Goal: Task Accomplishment & Management: Manage account settings

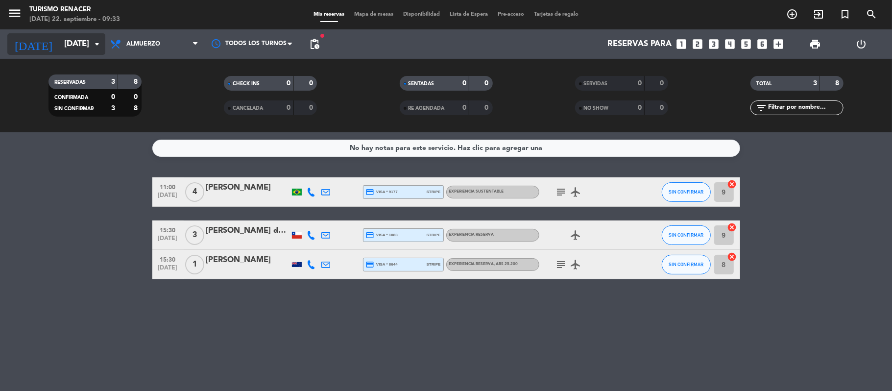
click at [65, 46] on input "[DATE]" at bounding box center [112, 44] width 106 height 19
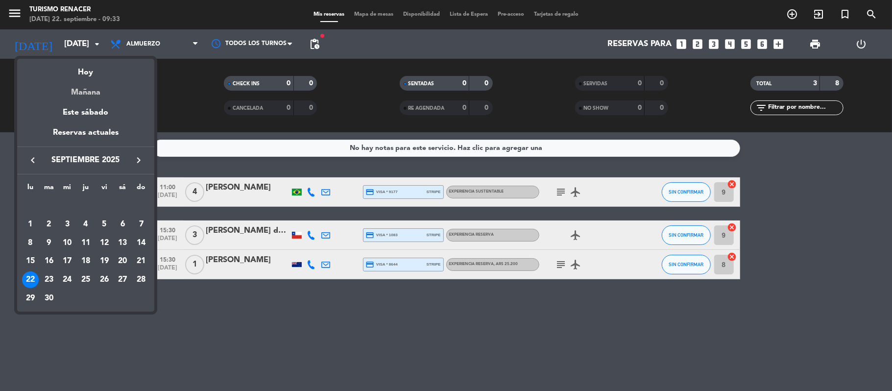
click at [89, 91] on div "Mañana" at bounding box center [85, 89] width 137 height 20
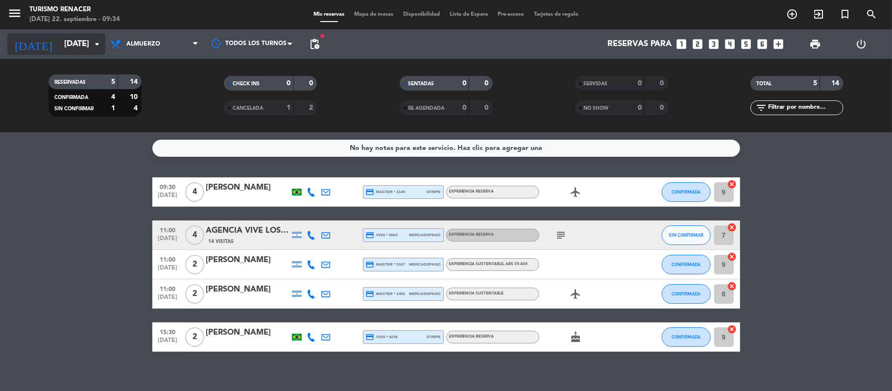
click at [61, 46] on input "[DATE]" at bounding box center [112, 44] width 106 height 19
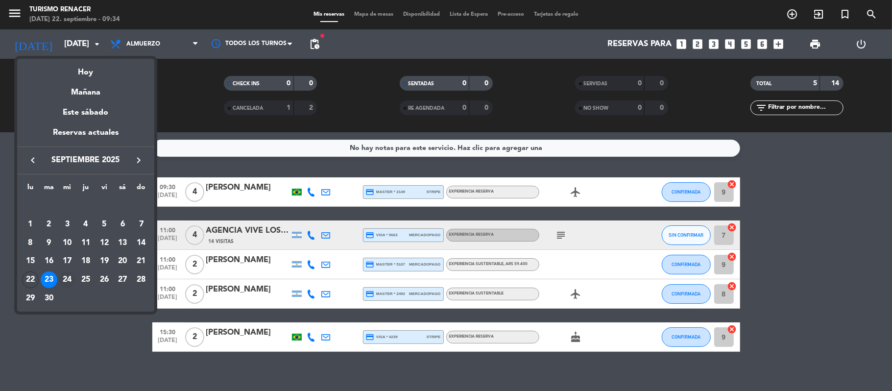
click at [68, 282] on div "24" at bounding box center [67, 279] width 17 height 17
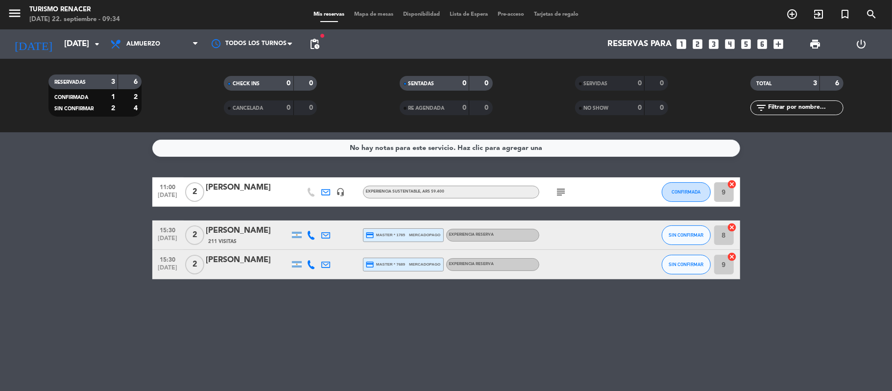
click at [559, 190] on icon "subject" at bounding box center [561, 192] width 12 height 12
click at [77, 42] on input "[DATE]" at bounding box center [112, 44] width 106 height 19
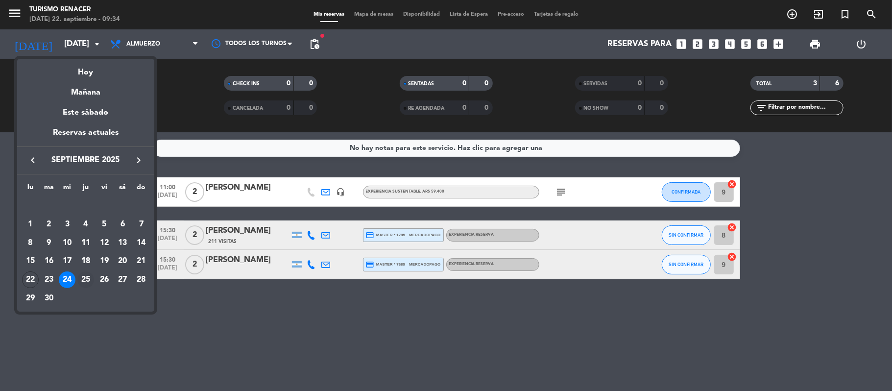
click at [88, 278] on div "25" at bounding box center [85, 279] width 17 height 17
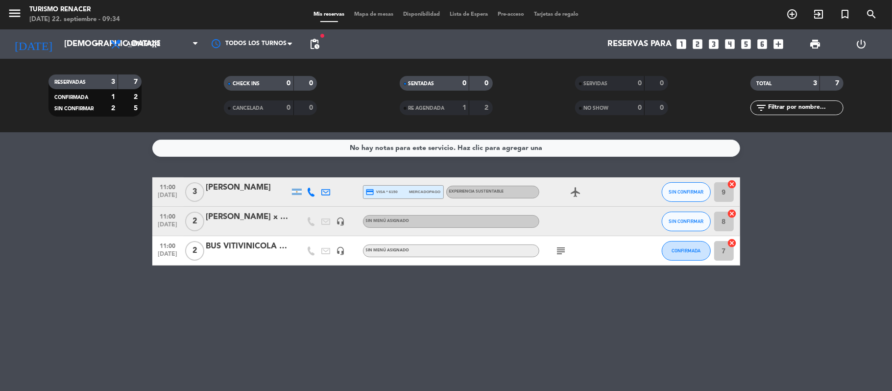
click at [344, 218] on icon "headset_mic" at bounding box center [340, 221] width 9 height 9
click at [345, 247] on icon "headset_mic" at bounding box center [340, 250] width 9 height 9
click at [558, 249] on icon "subject" at bounding box center [561, 251] width 12 height 12
click at [59, 47] on input "[DEMOGRAPHIC_DATA][DATE]" at bounding box center [112, 44] width 106 height 19
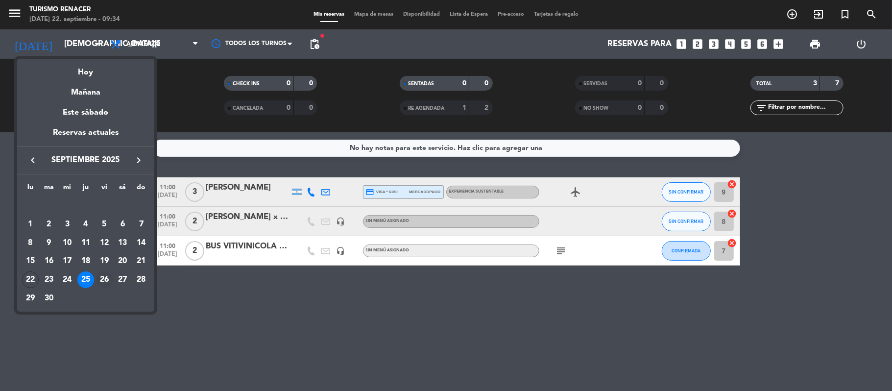
click at [105, 280] on div "26" at bounding box center [104, 279] width 17 height 17
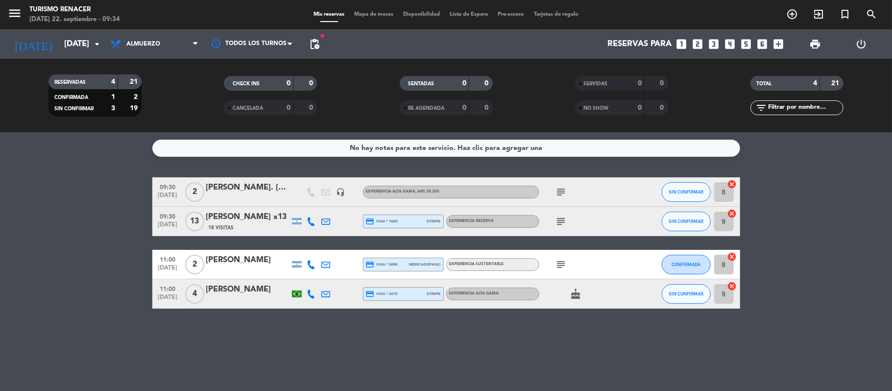
click at [563, 221] on icon "subject" at bounding box center [561, 221] width 12 height 12
click at [559, 198] on div "subject" at bounding box center [583, 191] width 88 height 29
click at [559, 196] on icon "subject" at bounding box center [561, 192] width 12 height 12
click at [562, 262] on icon "subject" at bounding box center [561, 265] width 12 height 12
click at [85, 38] on input "[DATE]" at bounding box center [112, 44] width 106 height 19
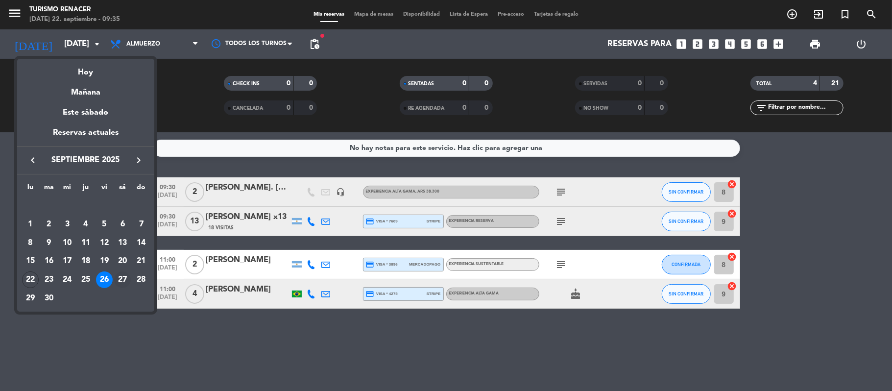
click at [119, 274] on div "27" at bounding box center [122, 279] width 17 height 17
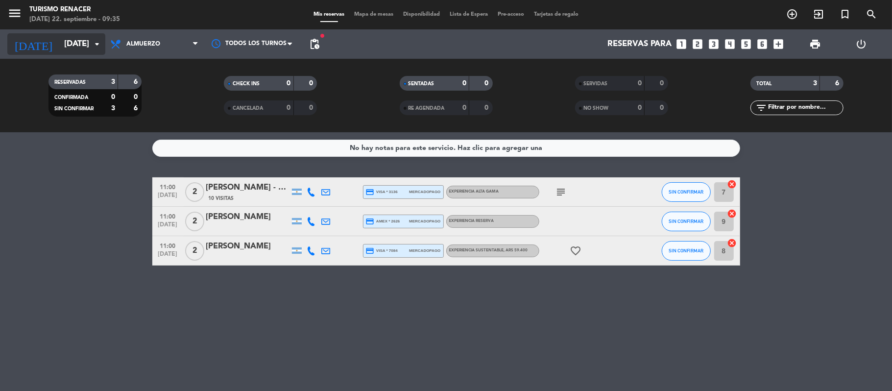
click at [59, 46] on input "[DATE]" at bounding box center [112, 44] width 106 height 19
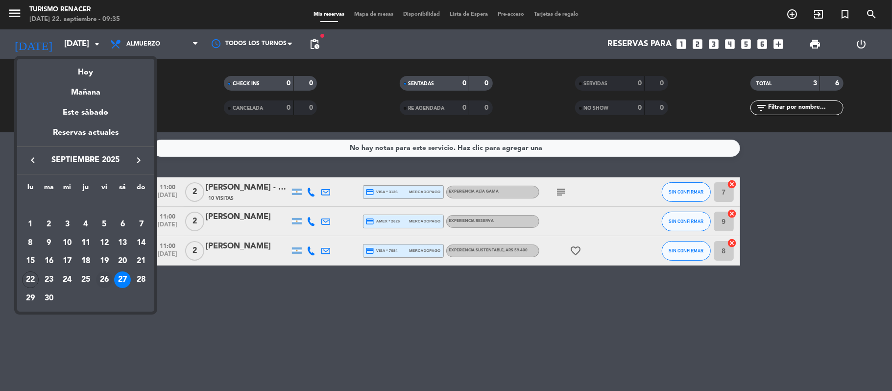
click at [102, 279] on div "26" at bounding box center [104, 279] width 17 height 17
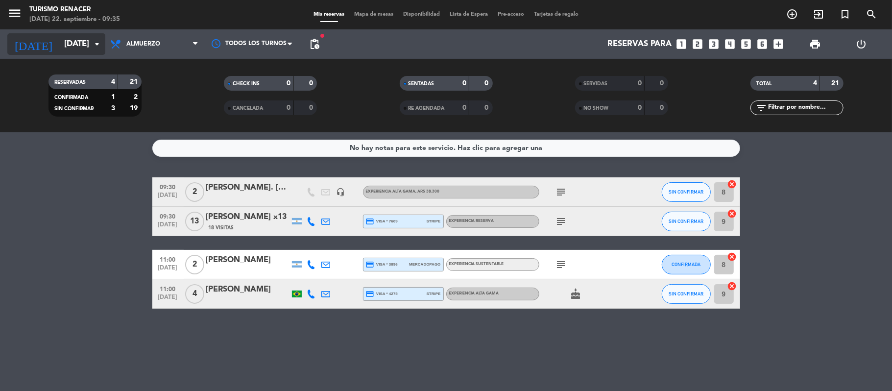
click at [76, 46] on input "[DATE]" at bounding box center [112, 44] width 106 height 19
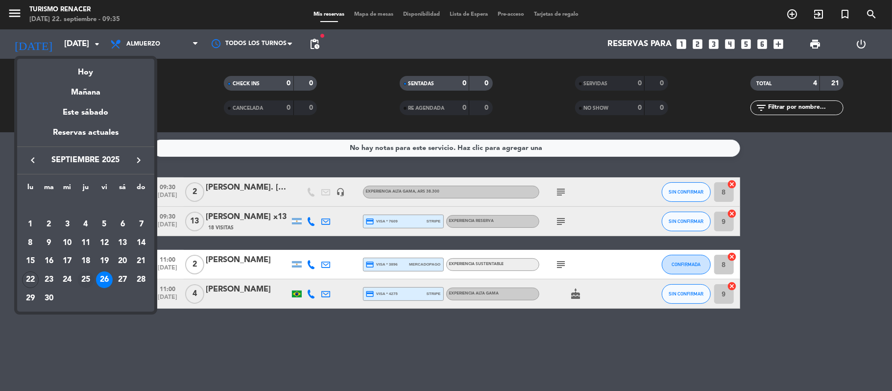
click at [82, 282] on div "25" at bounding box center [85, 279] width 17 height 17
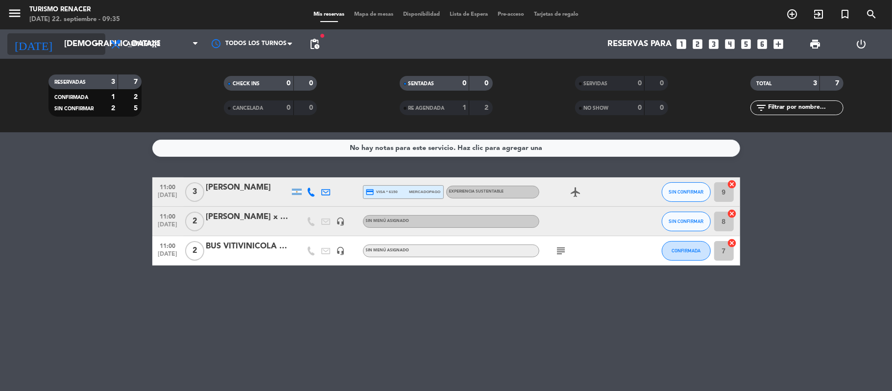
click at [74, 44] on input "[DEMOGRAPHIC_DATA][DATE]" at bounding box center [112, 44] width 106 height 19
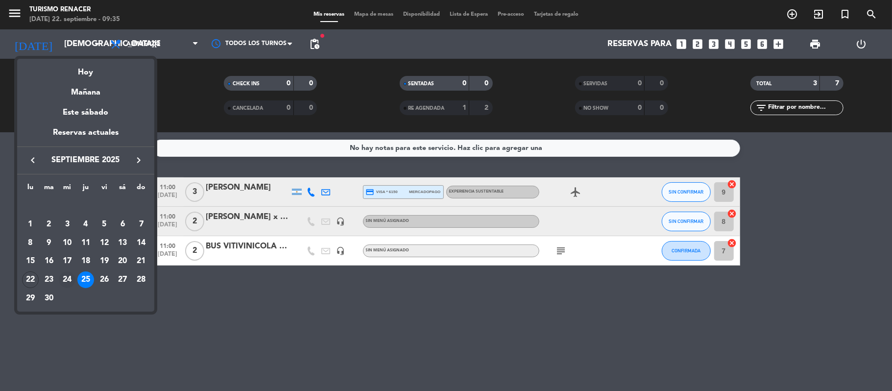
click at [71, 280] on div "24" at bounding box center [67, 279] width 17 height 17
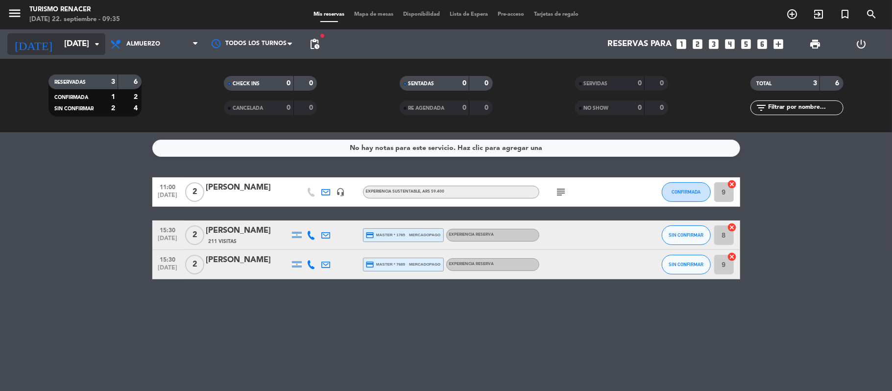
click at [73, 44] on input "[DATE]" at bounding box center [112, 44] width 106 height 19
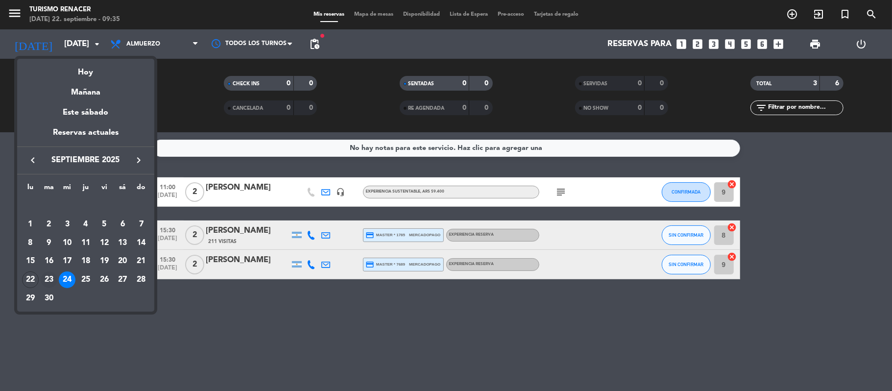
click at [46, 279] on div "23" at bounding box center [49, 279] width 17 height 17
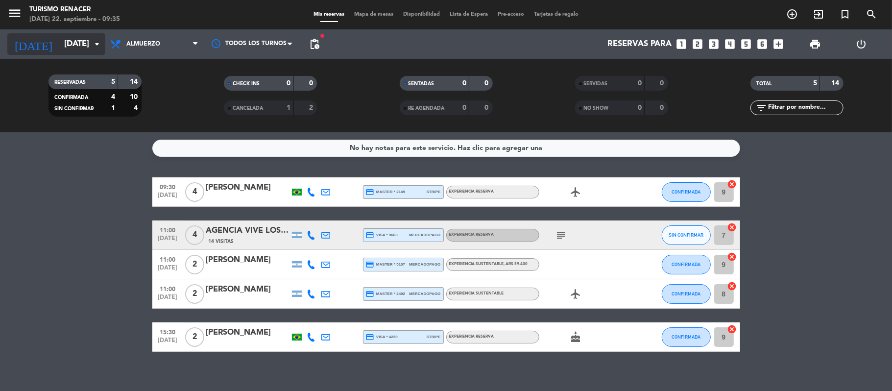
click at [73, 38] on input "[DATE]" at bounding box center [112, 44] width 106 height 19
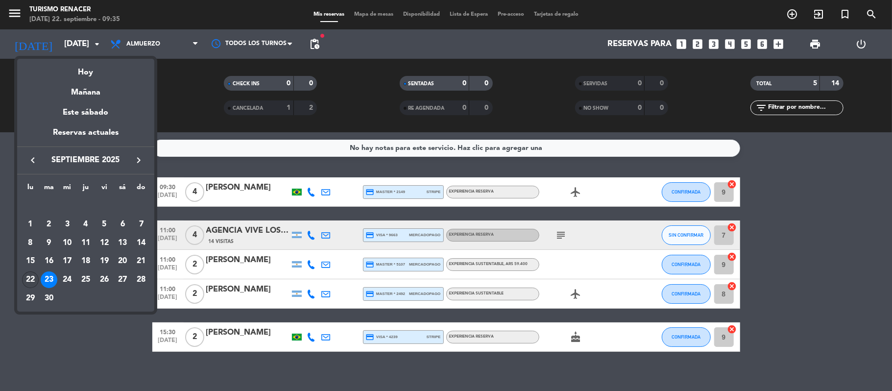
click at [29, 280] on div "22" at bounding box center [30, 279] width 17 height 17
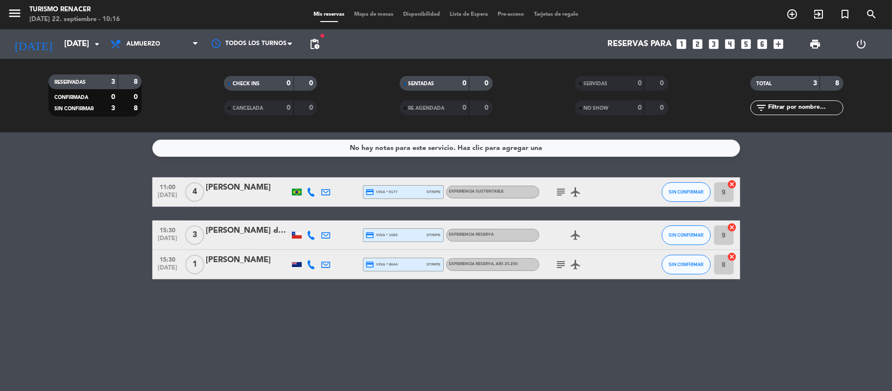
click at [565, 189] on icon "subject" at bounding box center [561, 192] width 12 height 12
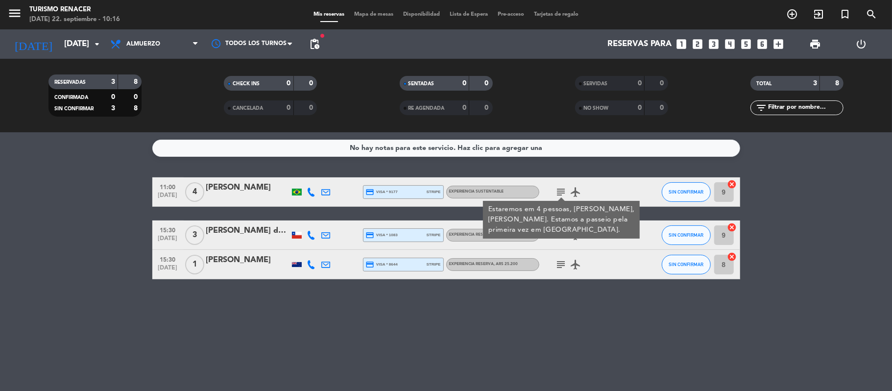
click at [98, 259] on bookings-row "11:00 [DATE] 4 [PERSON_NAME] credit_card visa * 9177 stripe EXPERIENCIA SUSTENT…" at bounding box center [446, 228] width 892 height 102
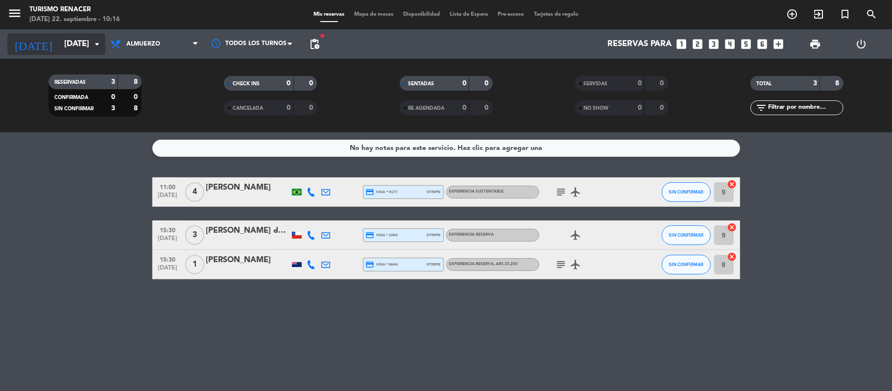
click at [87, 45] on input "[DATE]" at bounding box center [112, 44] width 106 height 19
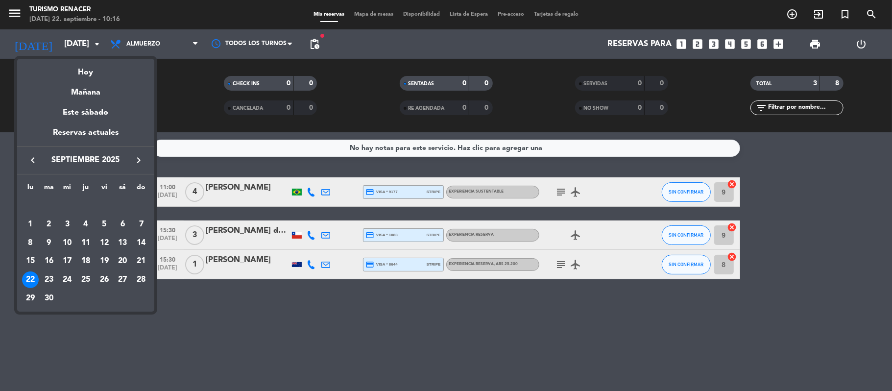
click at [14, 12] on div at bounding box center [446, 195] width 892 height 391
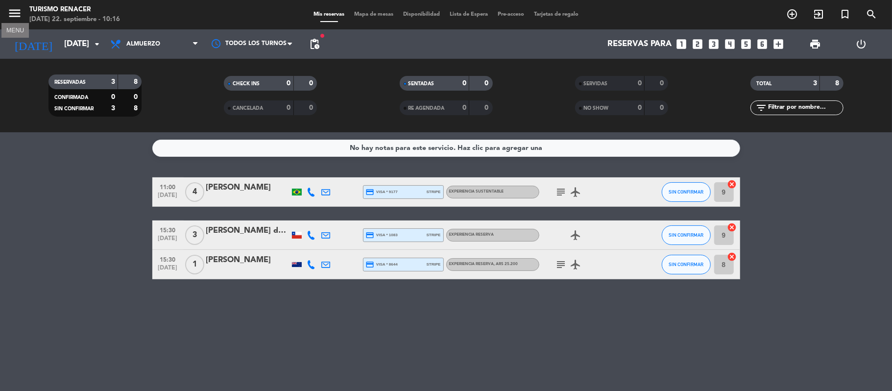
click at [14, 12] on icon "menu" at bounding box center [14, 13] width 15 height 15
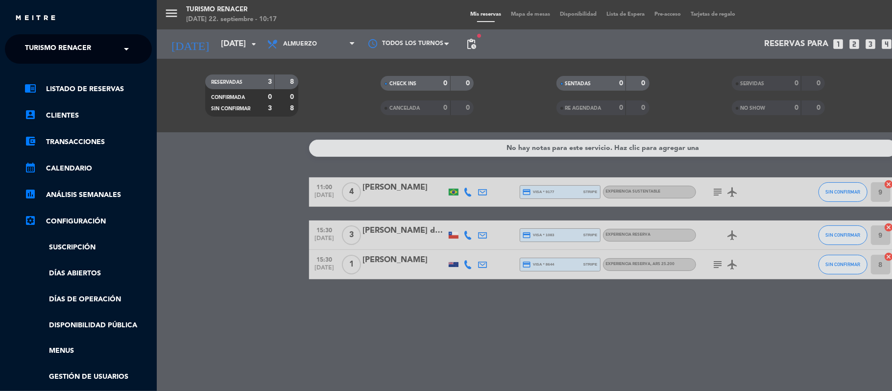
click at [99, 38] on ng-select "× Turismo Renacer ×" at bounding box center [78, 48] width 147 height 29
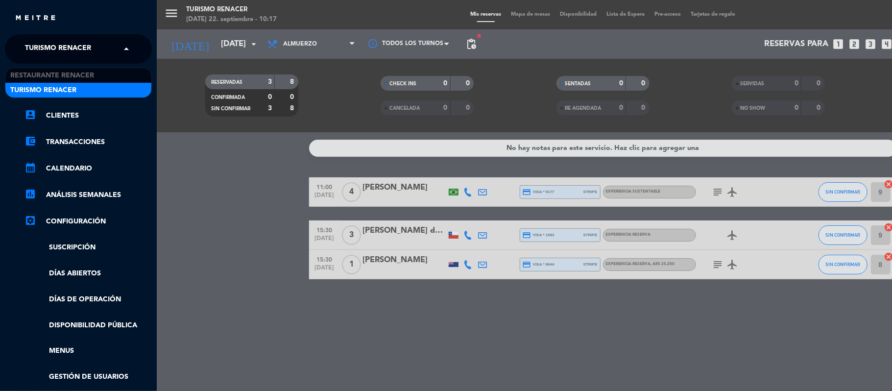
click at [98, 46] on div "× Turismo Renacer" at bounding box center [63, 49] width 85 height 21
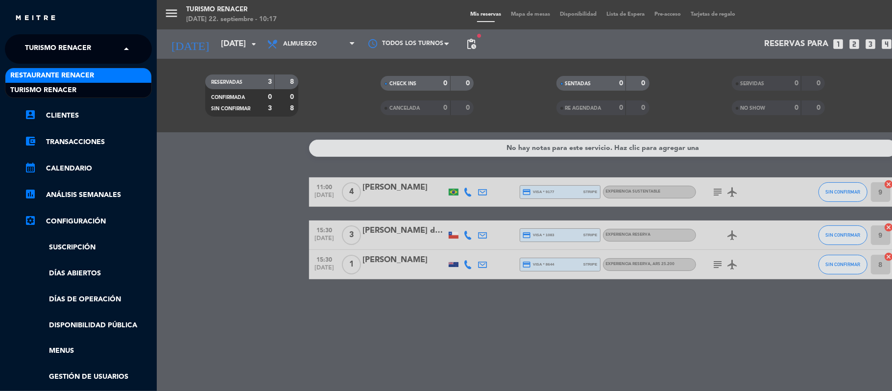
click at [95, 71] on div "Restaurante Renacer" at bounding box center [78, 75] width 146 height 15
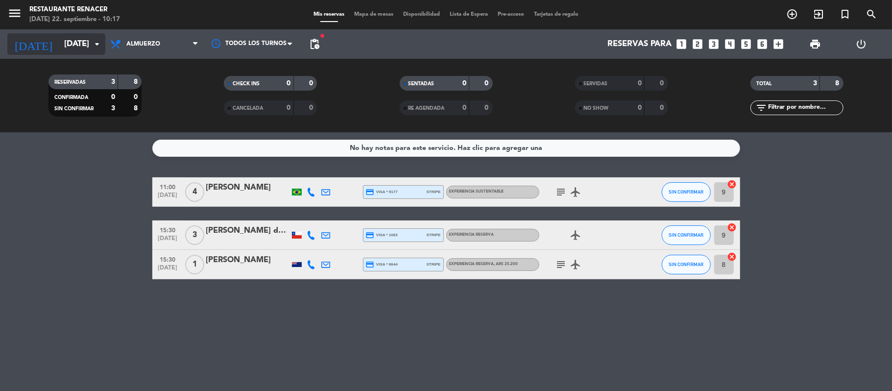
click at [94, 51] on input "[DATE]" at bounding box center [112, 44] width 106 height 19
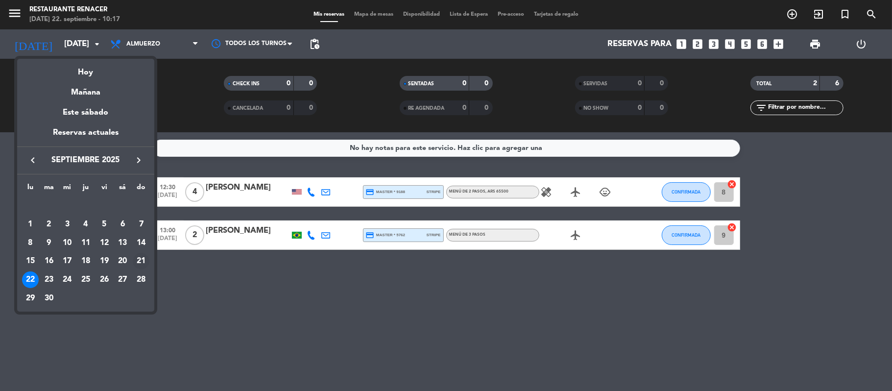
click at [145, 262] on div "21" at bounding box center [141, 261] width 17 height 17
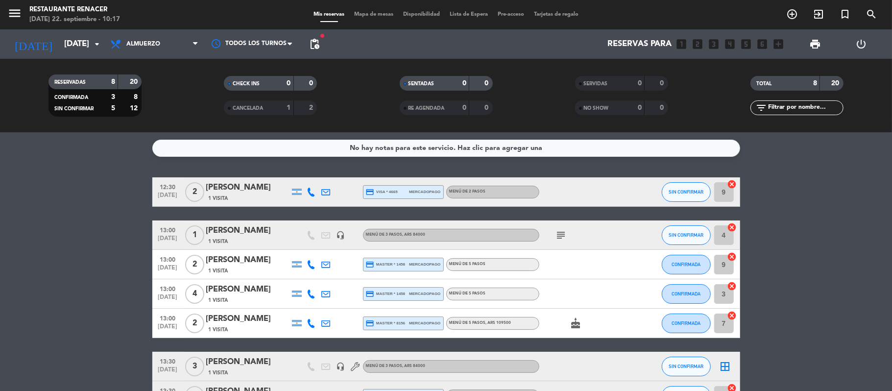
click at [563, 236] on icon "subject" at bounding box center [561, 235] width 12 height 12
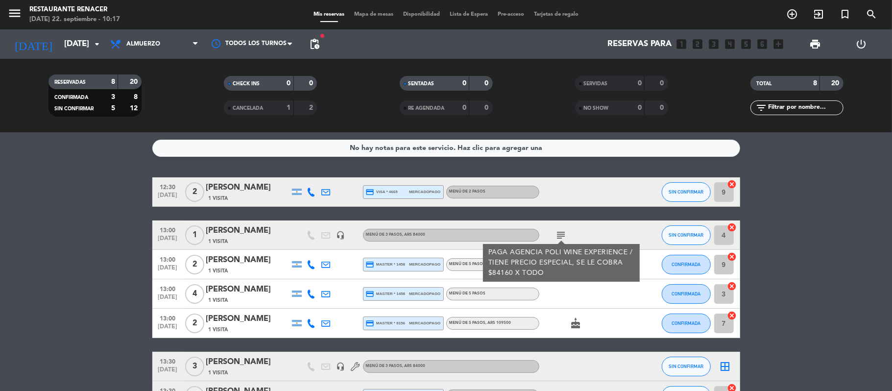
click at [563, 236] on icon "subject" at bounding box center [561, 235] width 12 height 12
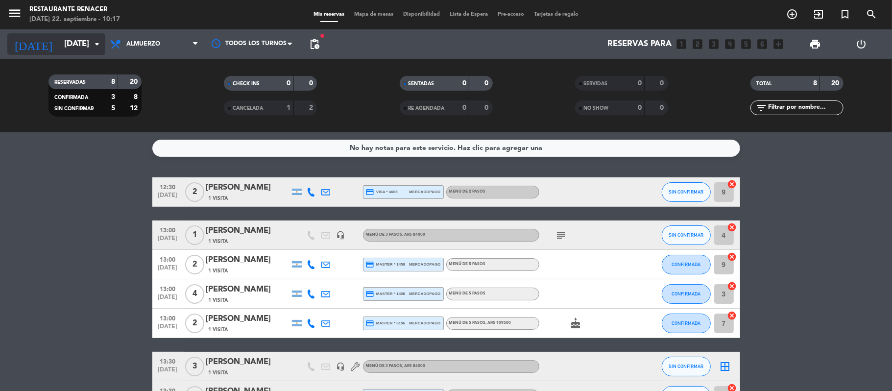
click at [81, 49] on input "[DATE]" at bounding box center [112, 44] width 106 height 19
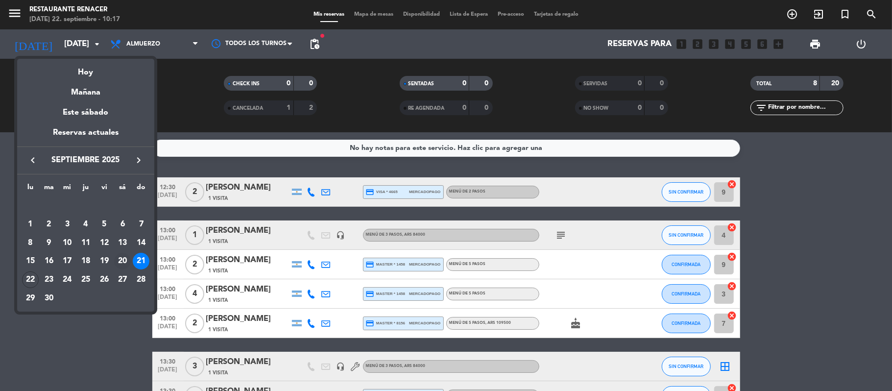
click at [121, 261] on div "20" at bounding box center [122, 261] width 17 height 17
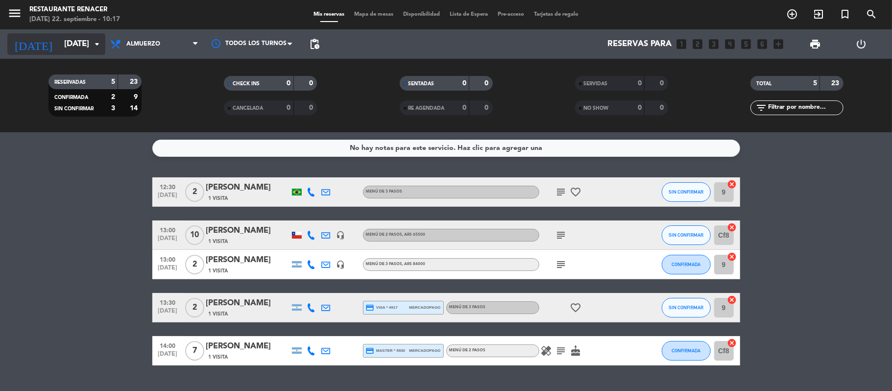
click at [85, 47] on input "[DATE]" at bounding box center [112, 44] width 106 height 19
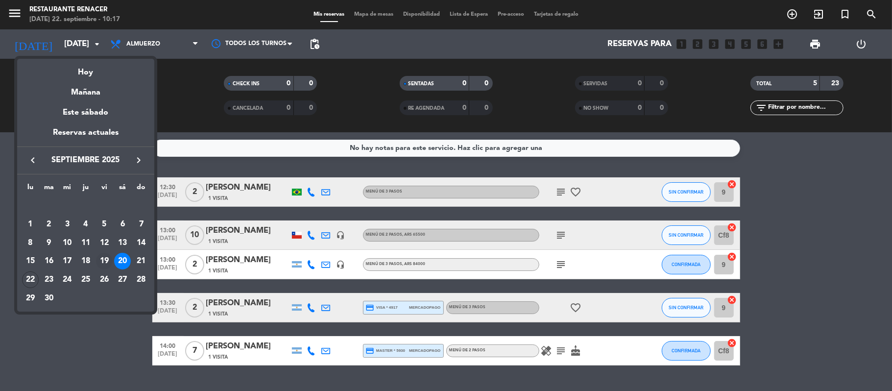
click at [108, 260] on div "19" at bounding box center [104, 261] width 17 height 17
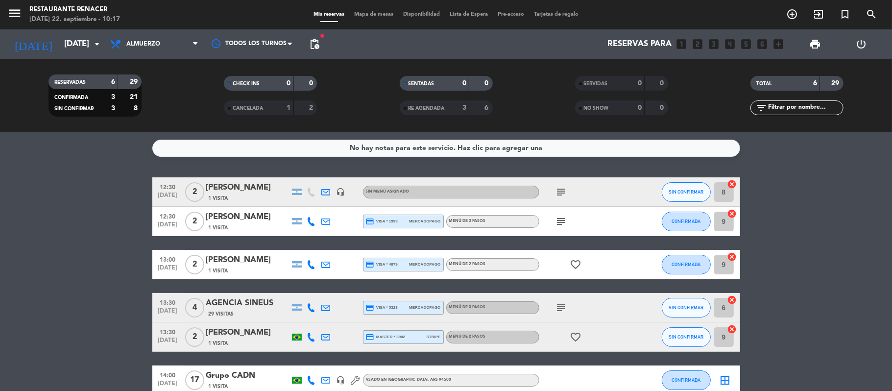
click at [81, 57] on div "[DATE] [DATE] arrow_drop_down" at bounding box center [56, 43] width 98 height 29
click at [94, 47] on icon "arrow_drop_down" at bounding box center [97, 44] width 12 height 12
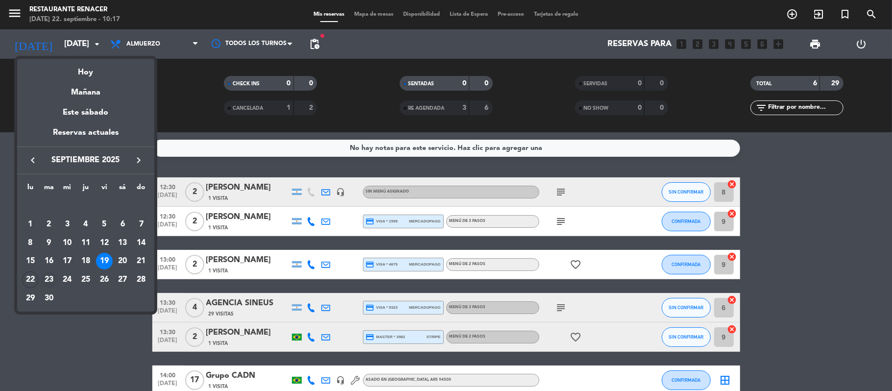
click at [51, 279] on div "23" at bounding box center [49, 279] width 17 height 17
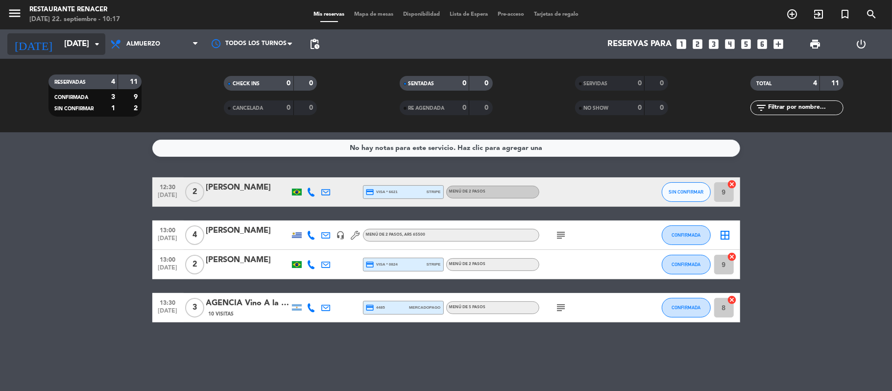
click at [69, 43] on input "[DATE]" at bounding box center [112, 44] width 106 height 19
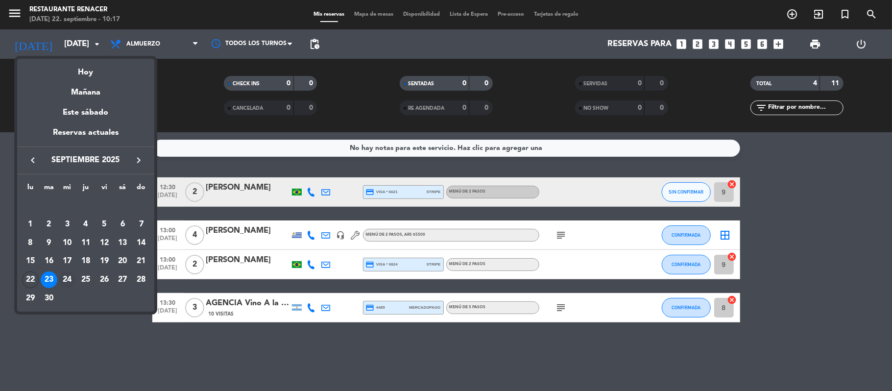
click at [66, 276] on div "24" at bounding box center [67, 279] width 17 height 17
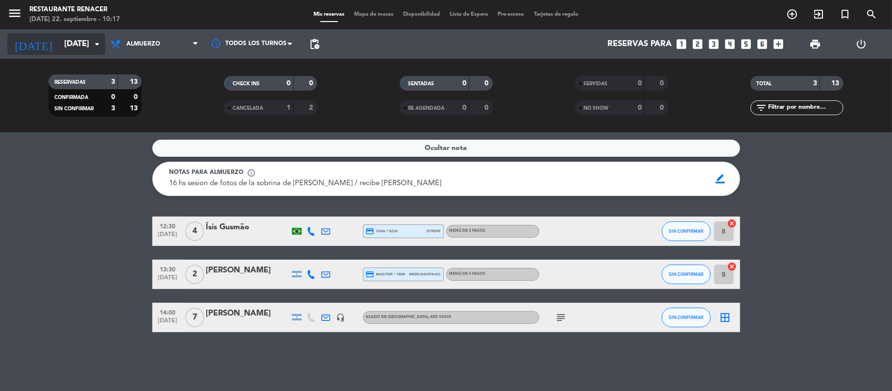
click at [71, 50] on input "[DATE]" at bounding box center [112, 44] width 106 height 19
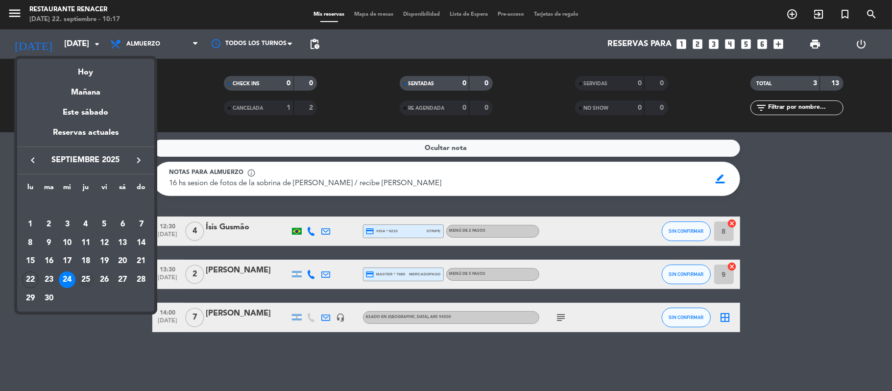
click at [85, 278] on div "25" at bounding box center [85, 279] width 17 height 17
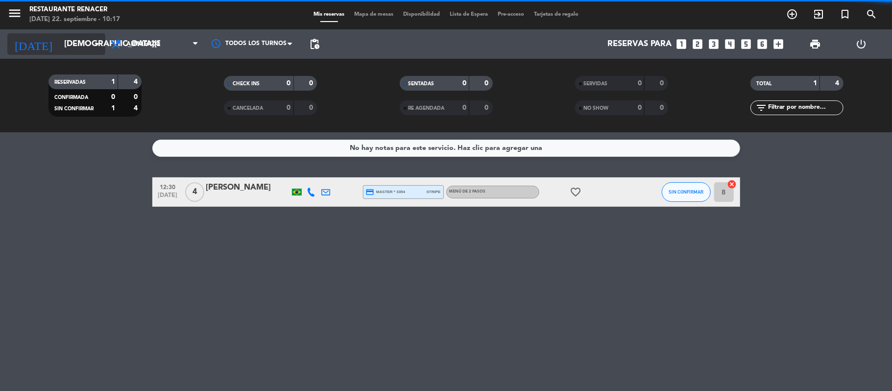
click at [74, 40] on input "[DEMOGRAPHIC_DATA][DATE]" at bounding box center [112, 44] width 106 height 19
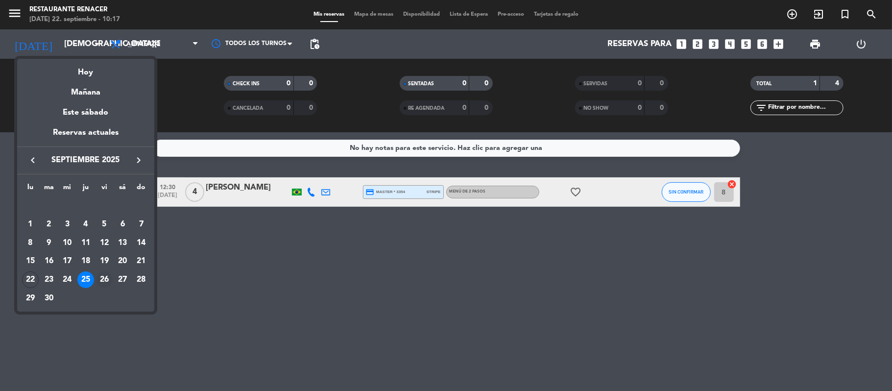
click at [108, 282] on div "26" at bounding box center [104, 279] width 17 height 17
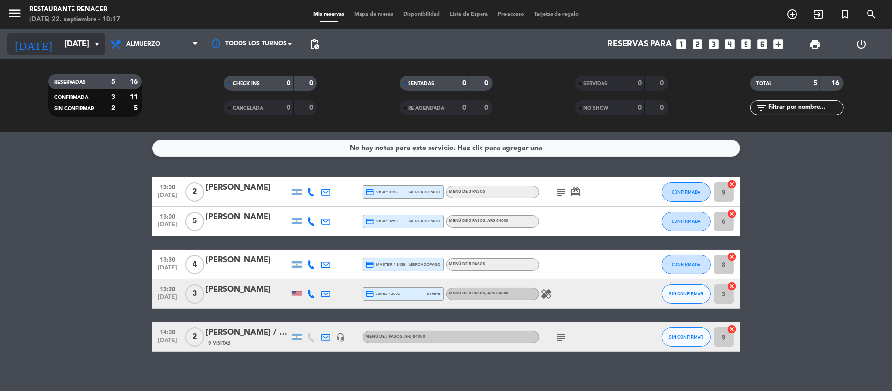
click at [78, 40] on input "[DATE]" at bounding box center [112, 44] width 106 height 19
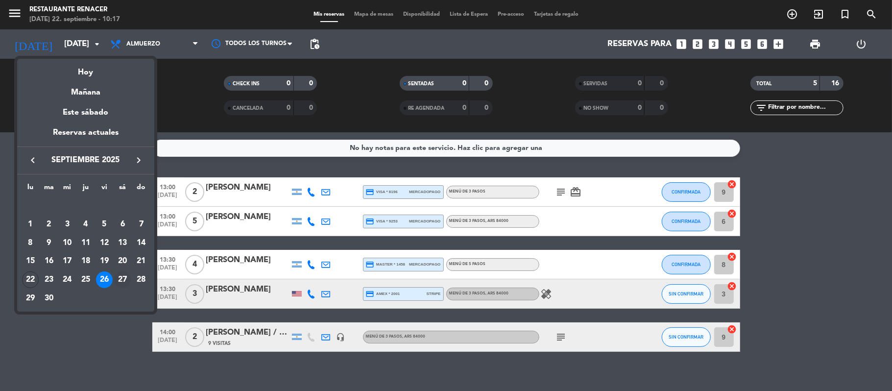
click at [123, 281] on div "27" at bounding box center [122, 279] width 17 height 17
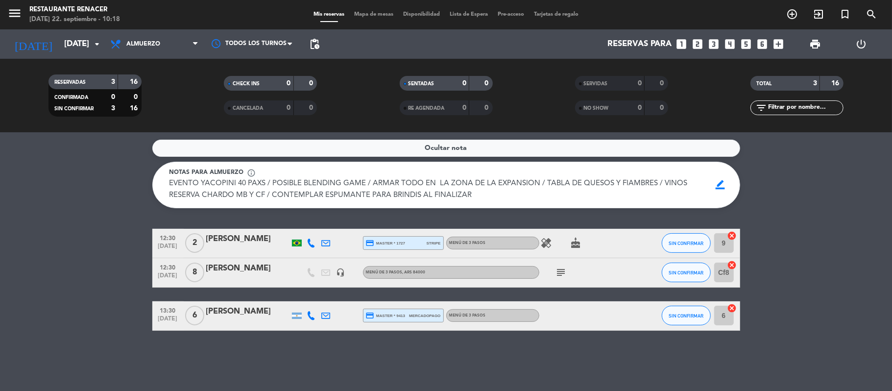
click at [563, 274] on icon "subject" at bounding box center [561, 272] width 12 height 12
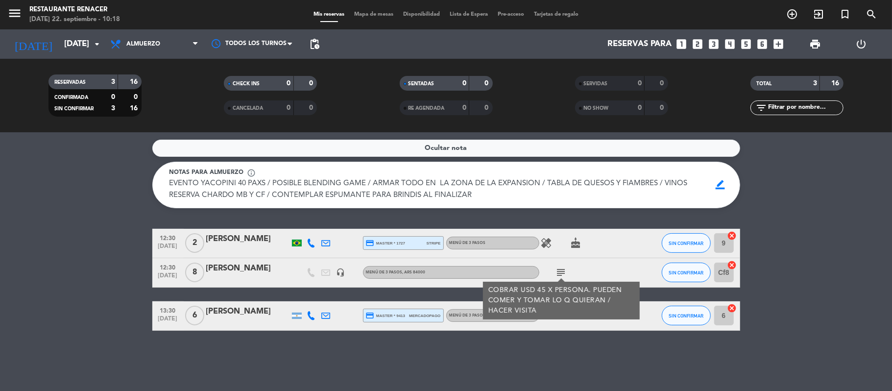
click at [339, 272] on icon "headset_mic" at bounding box center [340, 272] width 9 height 9
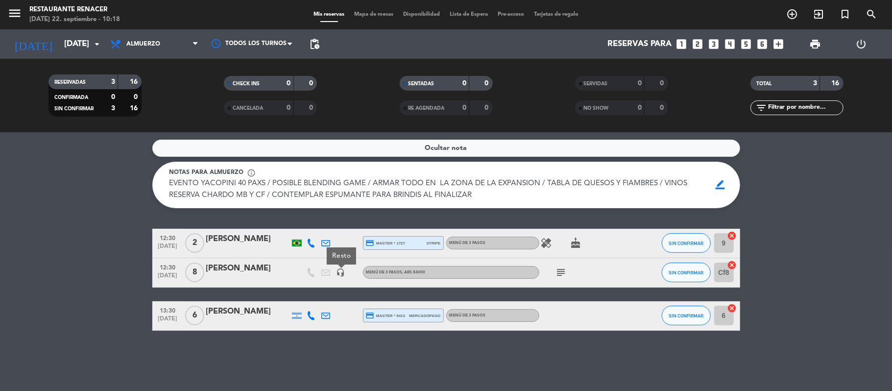
click at [559, 269] on icon "subject" at bounding box center [561, 272] width 12 height 12
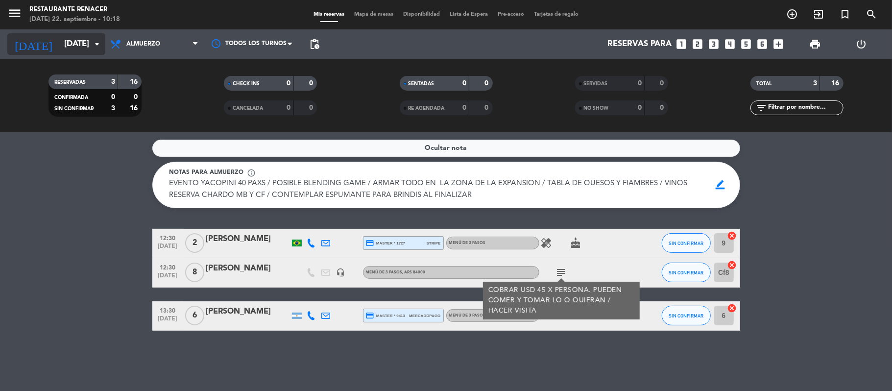
click at [67, 49] on input "[DATE]" at bounding box center [112, 44] width 106 height 19
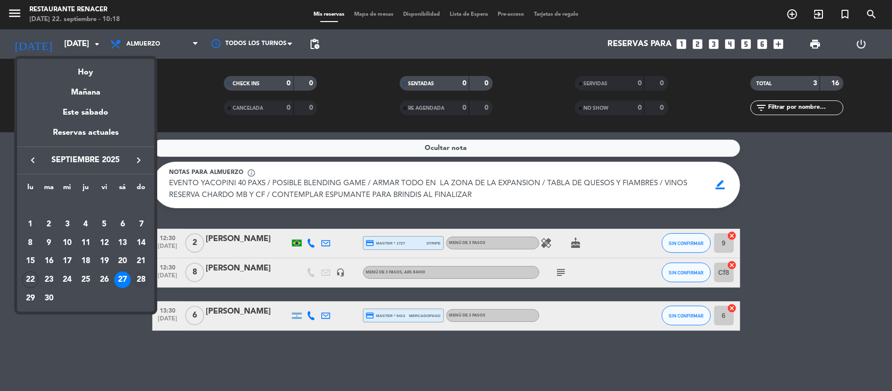
click at [142, 282] on div "28" at bounding box center [141, 279] width 17 height 17
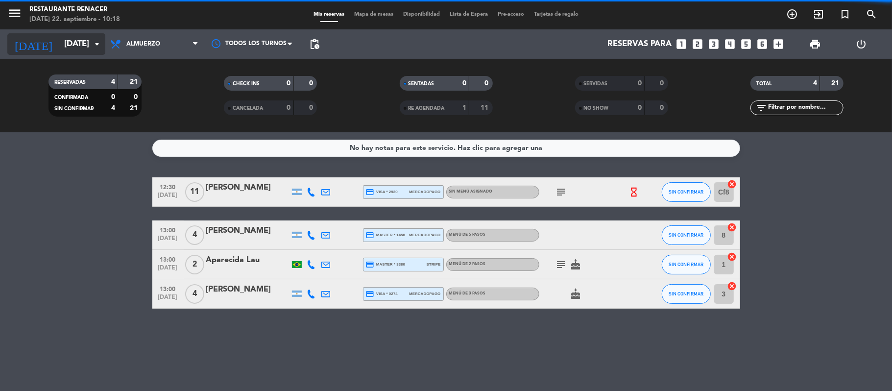
click at [68, 37] on input "[DATE]" at bounding box center [112, 44] width 106 height 19
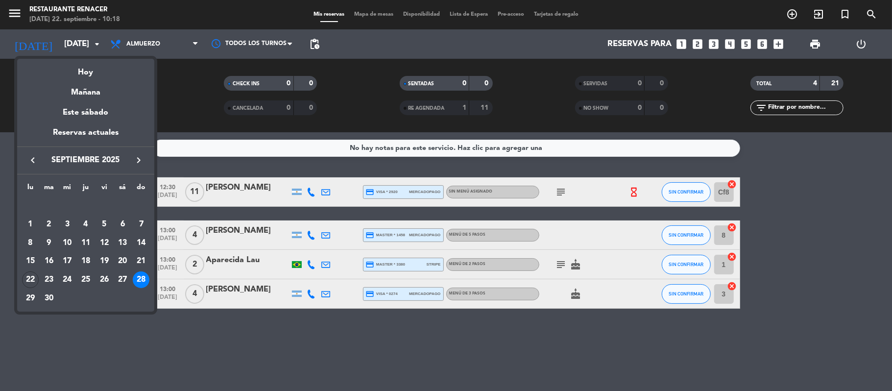
click at [570, 196] on div at bounding box center [446, 195] width 892 height 391
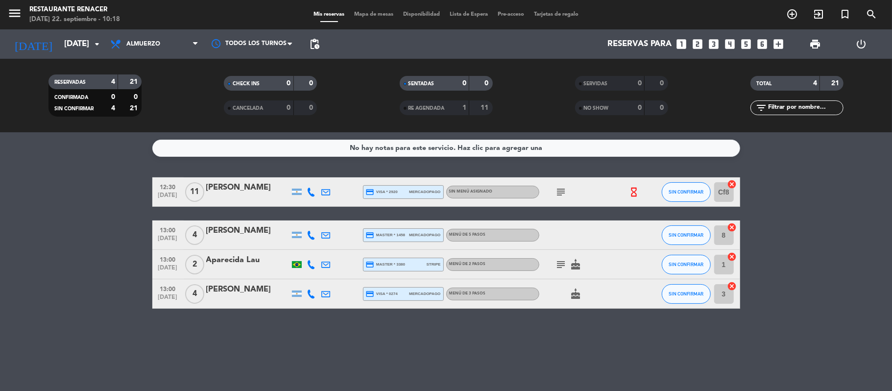
click at [567, 191] on icon "subject" at bounding box center [561, 192] width 12 height 12
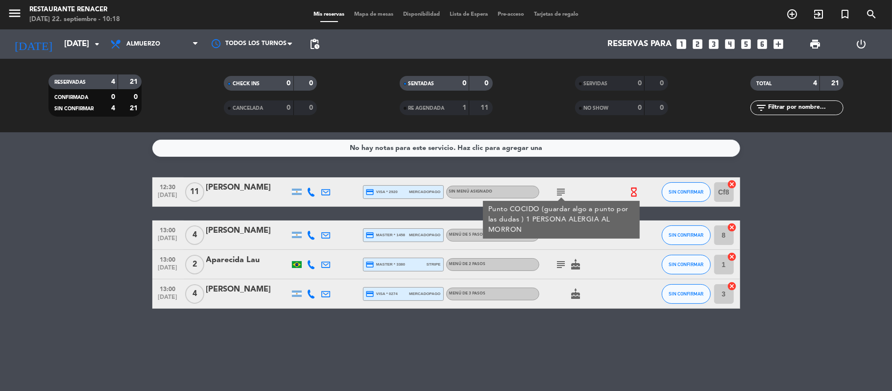
click at [567, 191] on icon "subject" at bounding box center [561, 192] width 12 height 12
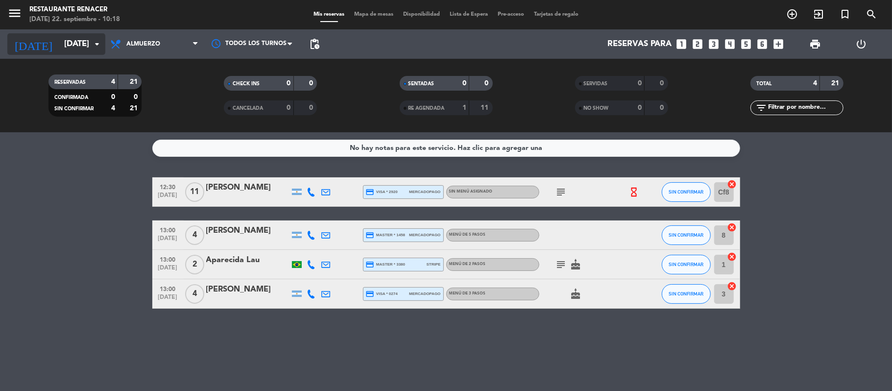
click at [75, 50] on input "[DATE]" at bounding box center [112, 44] width 106 height 19
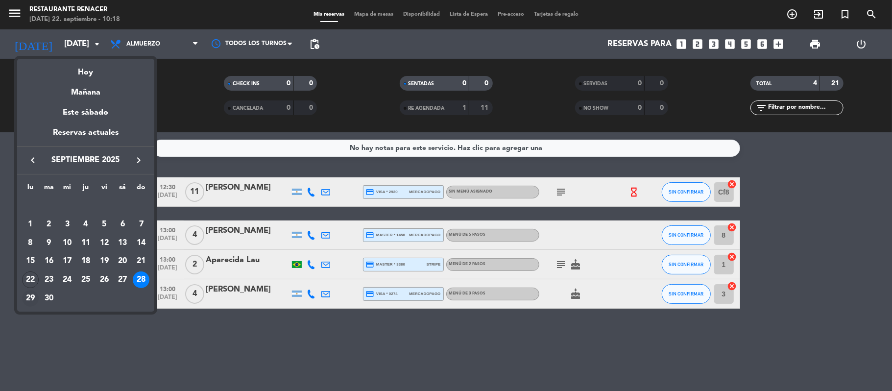
click at [35, 301] on div "29" at bounding box center [30, 298] width 17 height 17
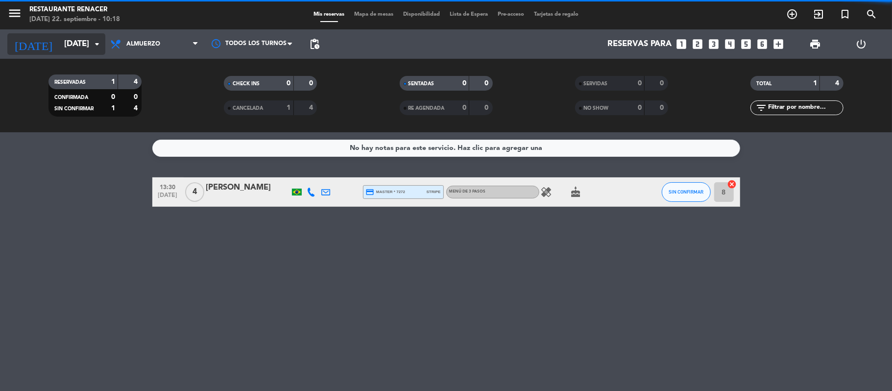
click at [70, 48] on input "[DATE]" at bounding box center [112, 44] width 106 height 19
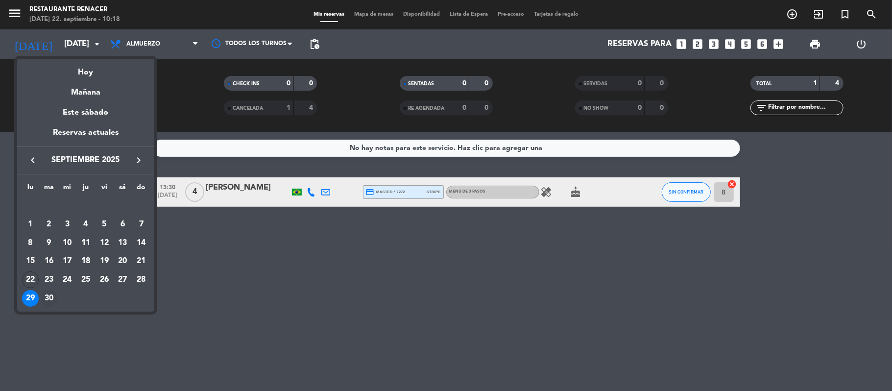
click at [52, 298] on div "30" at bounding box center [49, 298] width 17 height 17
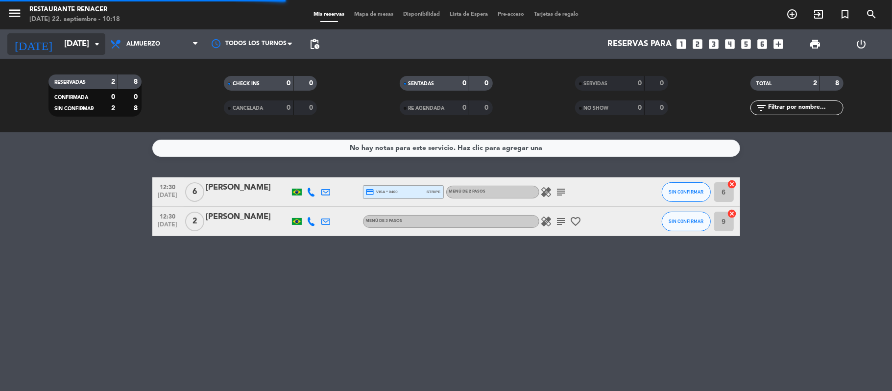
click at [78, 46] on input "[DATE]" at bounding box center [112, 44] width 106 height 19
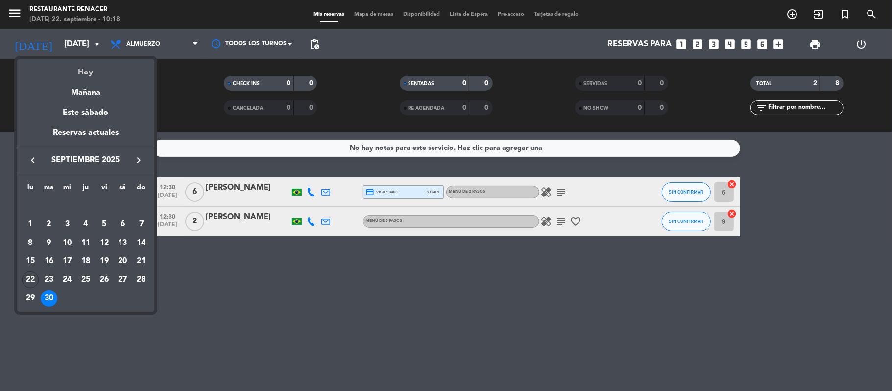
click at [81, 70] on div "Hoy" at bounding box center [85, 69] width 137 height 20
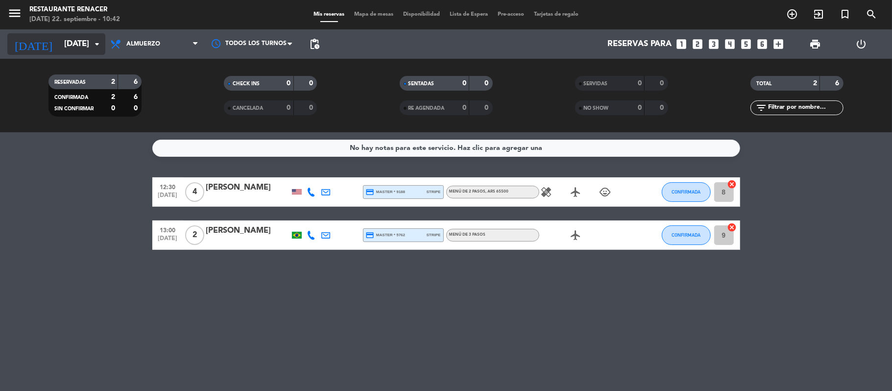
click at [64, 47] on input "[DATE]" at bounding box center [112, 44] width 106 height 19
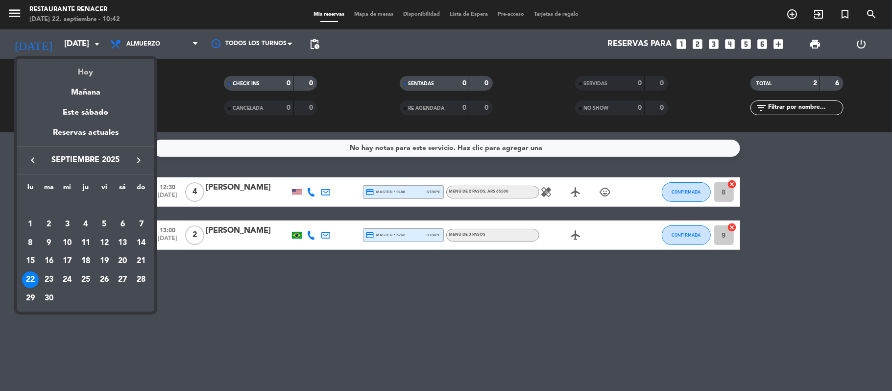
click at [81, 71] on div "Hoy" at bounding box center [85, 69] width 137 height 20
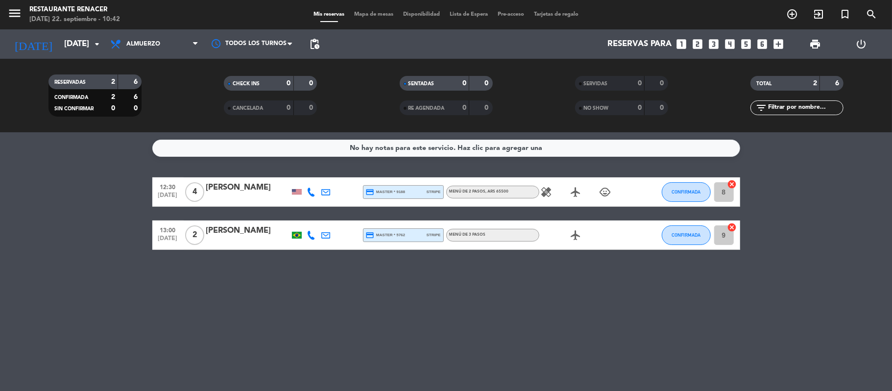
click at [24, 21] on span "menu" at bounding box center [18, 14] width 22 height 23
click at [17, 16] on icon "menu" at bounding box center [14, 13] width 15 height 15
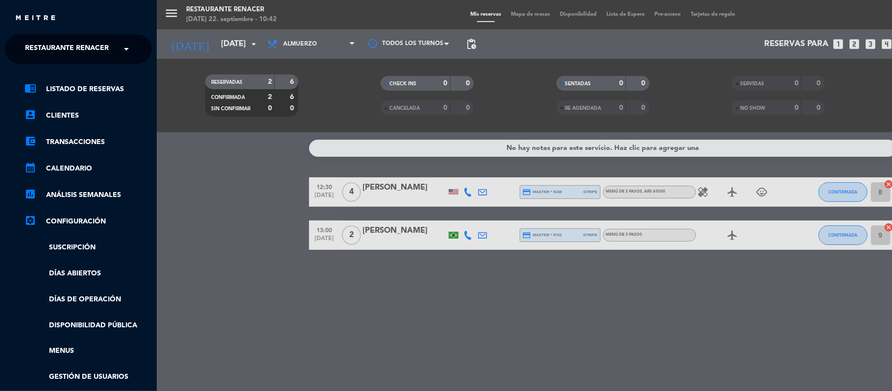
click at [77, 49] on span "Restaurante Renacer" at bounding box center [67, 49] width 84 height 21
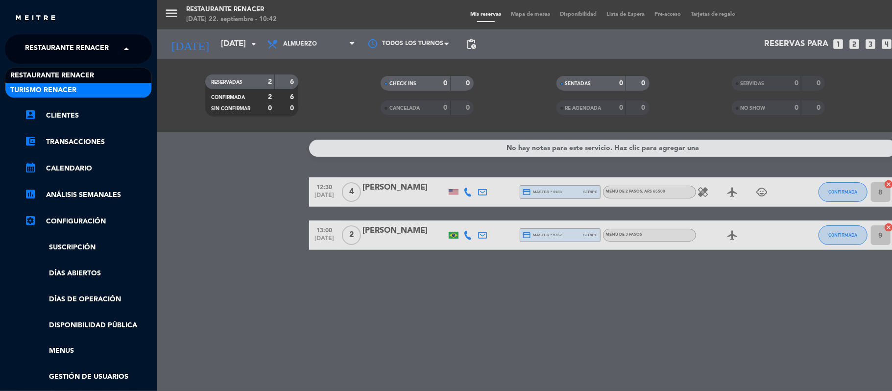
click at [87, 85] on div "Turismo Renacer" at bounding box center [78, 90] width 146 height 15
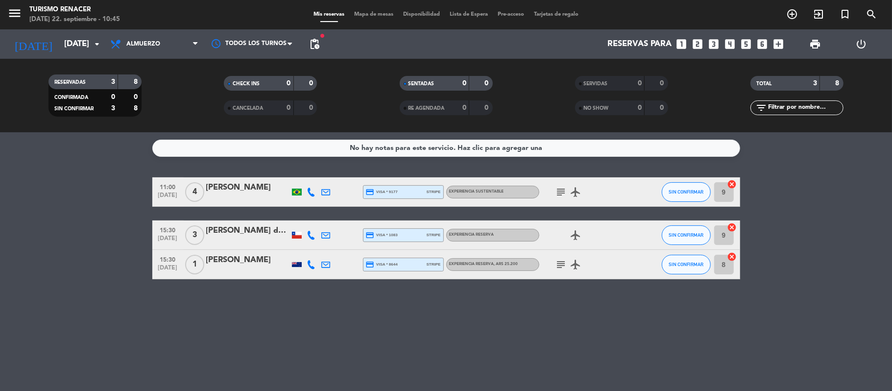
click at [83, 20] on div "[DATE] 22. septiembre - 10:45" at bounding box center [74, 20] width 91 height 10
click at [79, 40] on input "[DATE]" at bounding box center [112, 44] width 106 height 19
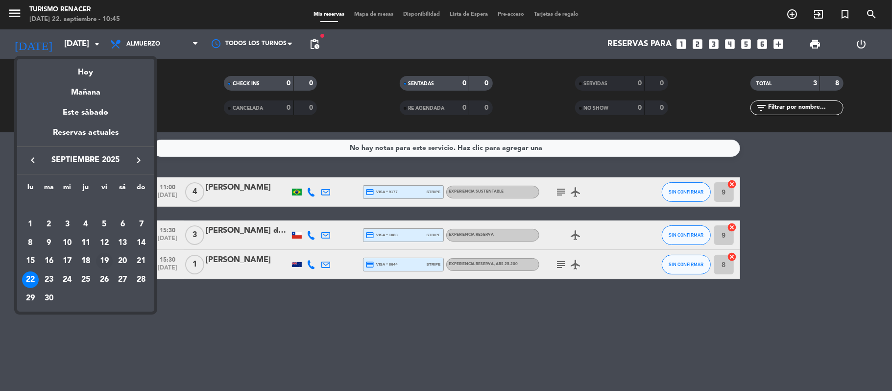
click at [100, 265] on div "19" at bounding box center [104, 261] width 17 height 17
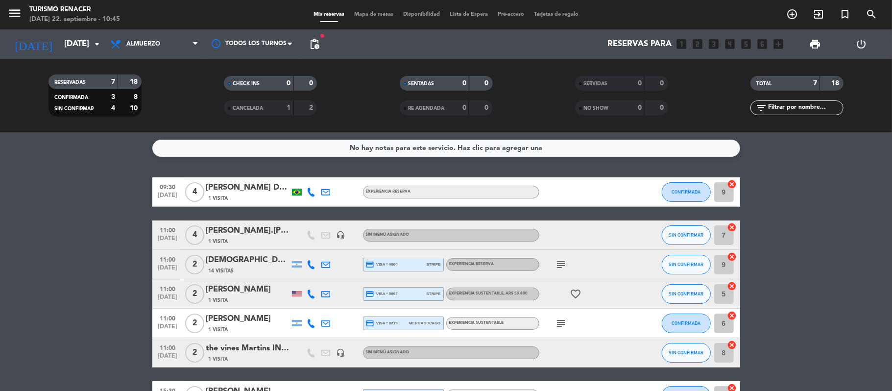
click at [315, 294] on icon at bounding box center [311, 293] width 9 height 9
click at [110, 291] on bookings-row "09:30 [DATE] 4 [PERSON_NAME] Dal Ri [PERSON_NAME] 1 Visita EXPERIENCIA RESERVA …" at bounding box center [446, 293] width 892 height 233
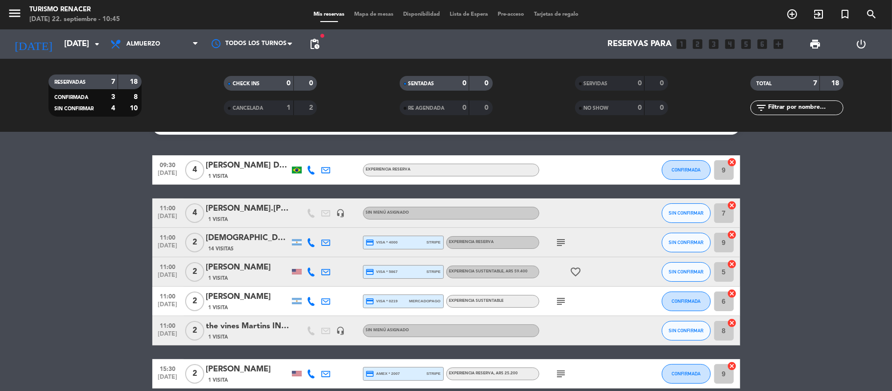
scroll to position [68, 0]
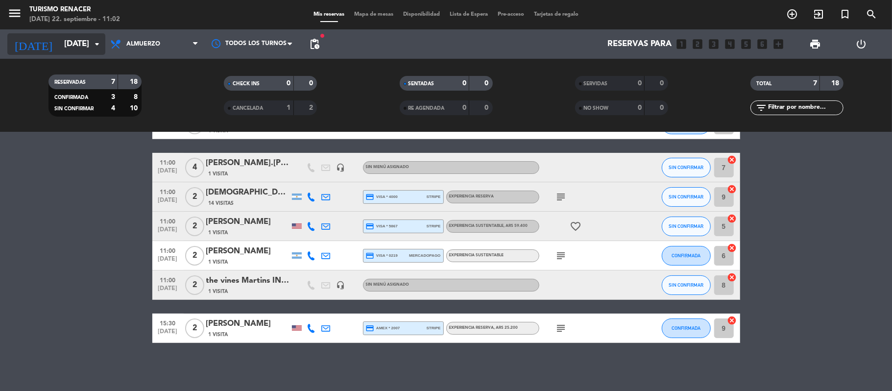
click at [74, 42] on input "[DATE]" at bounding box center [112, 44] width 106 height 19
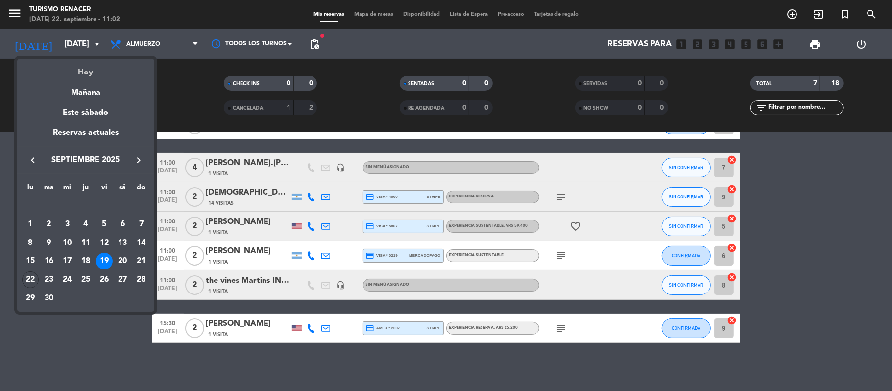
click at [86, 71] on div "Hoy" at bounding box center [85, 69] width 137 height 20
type input "[DATE]"
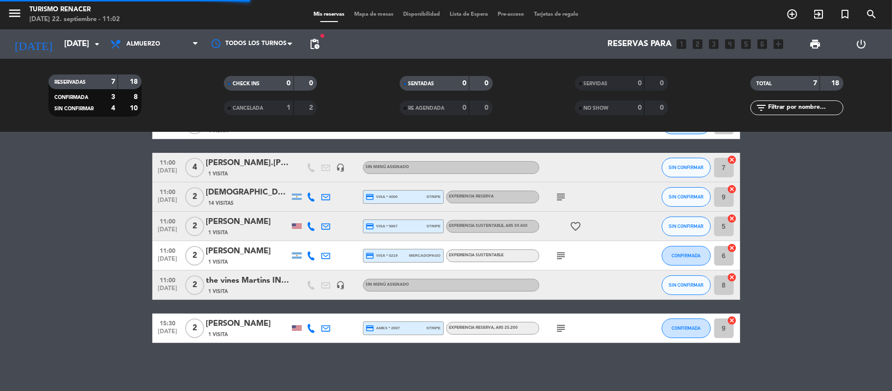
scroll to position [0, 0]
